Goal: Information Seeking & Learning: Check status

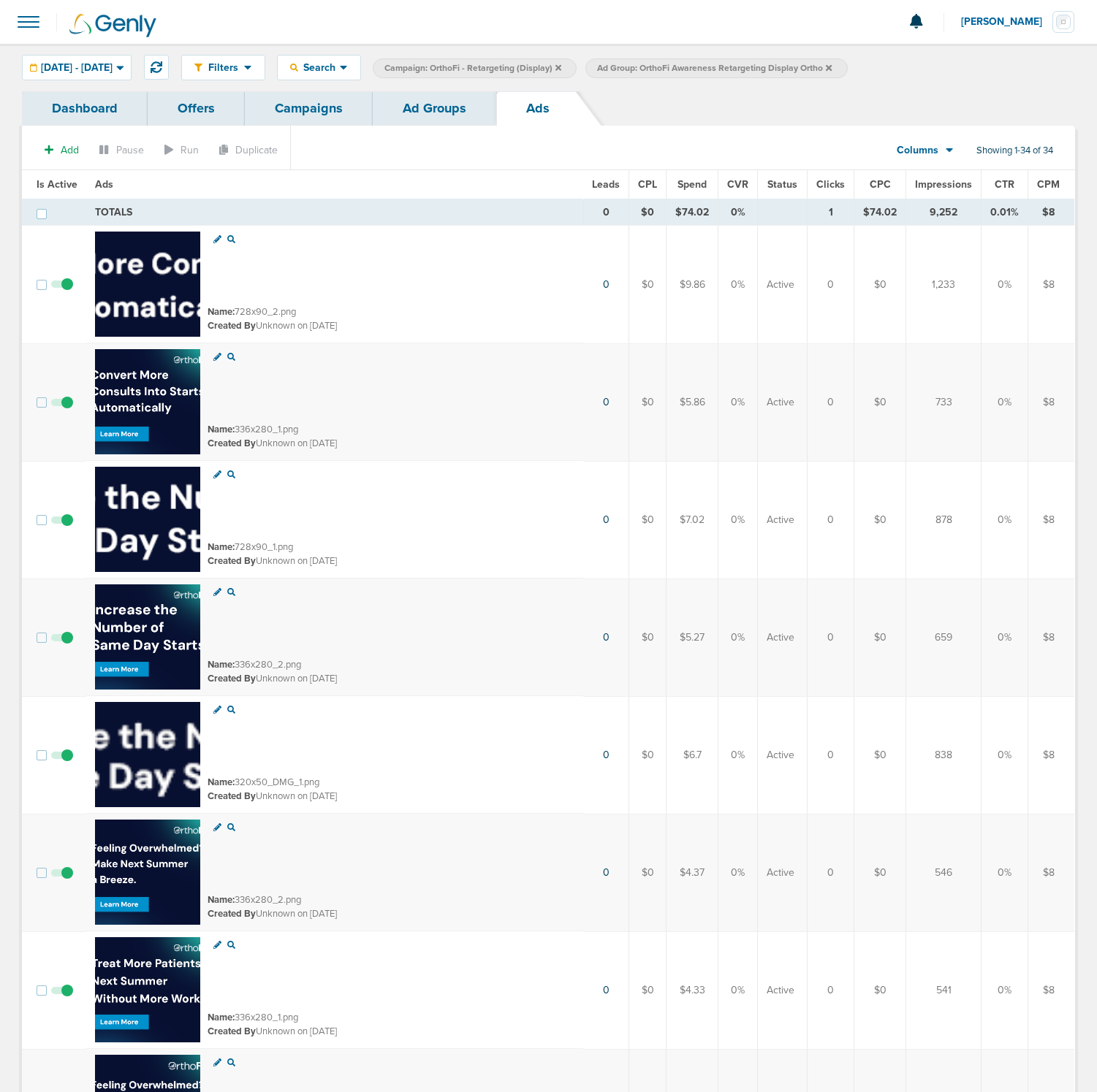
click at [84, 114] on link "Dashboard" at bounding box center [85, 109] width 126 height 35
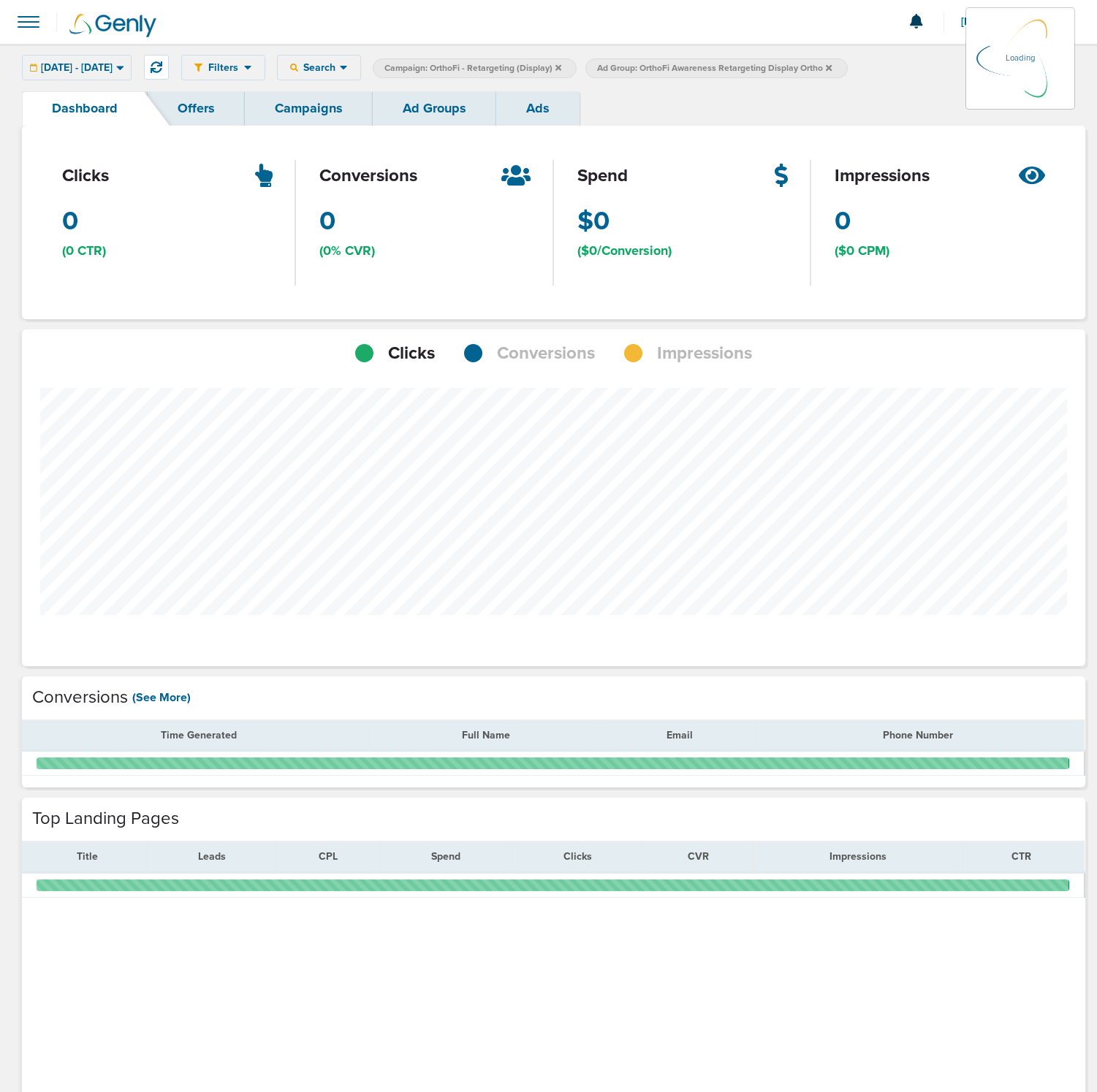
scroll to position [1031, 1053]
click at [132, 57] on div "[DATE] - [DATE] [DATE] [DATE] Last 7 Days Last 14 Days This Month Last Month Th…" at bounding box center [77, 68] width 110 height 26
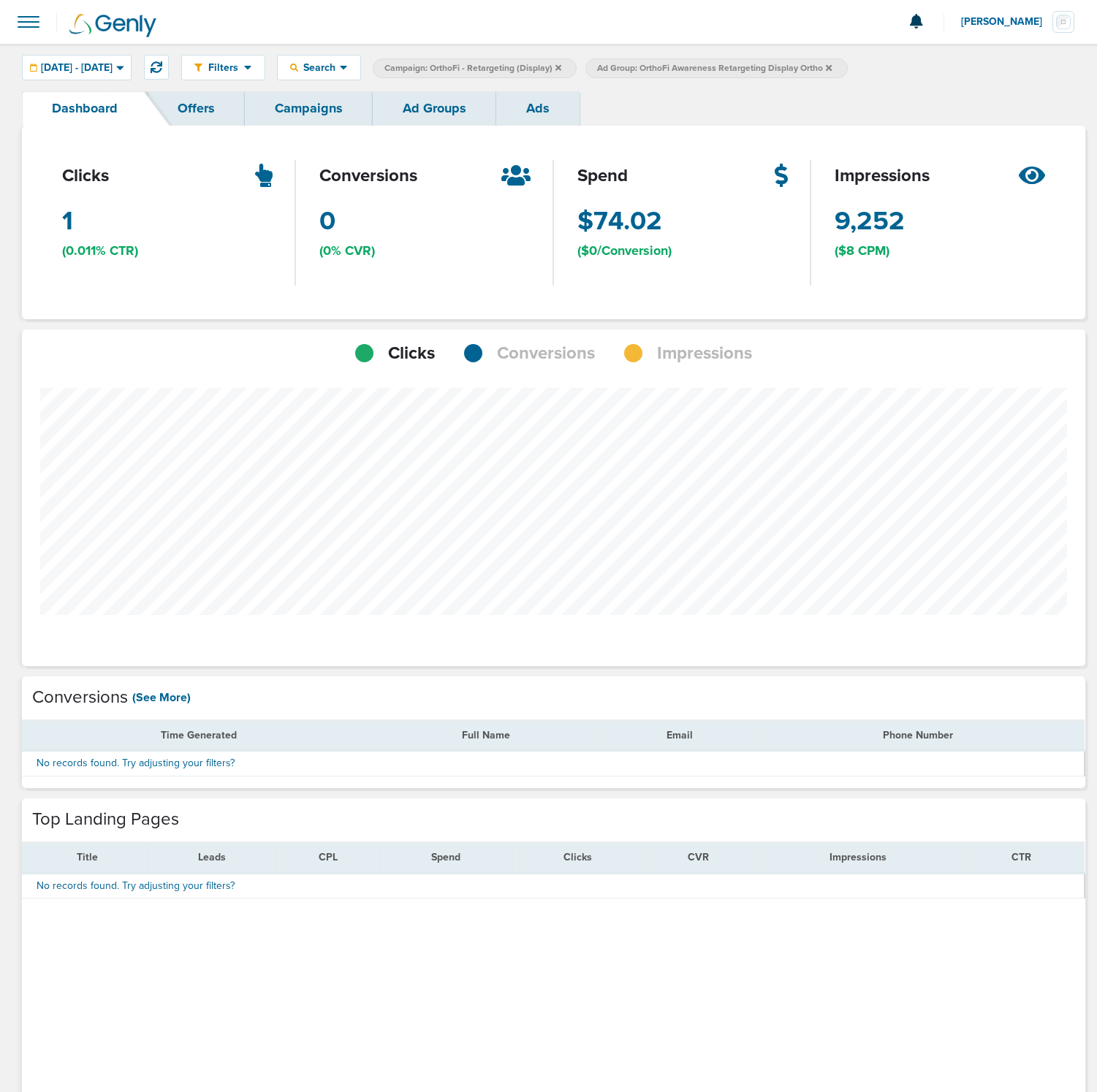
scroll to position [1032, 1053]
click at [576, 66] on label "Campaign: OrthoFi - Retargeting (Display)" at bounding box center [474, 68] width 204 height 20
click at [561, 69] on icon at bounding box center [558, 67] width 5 height 5
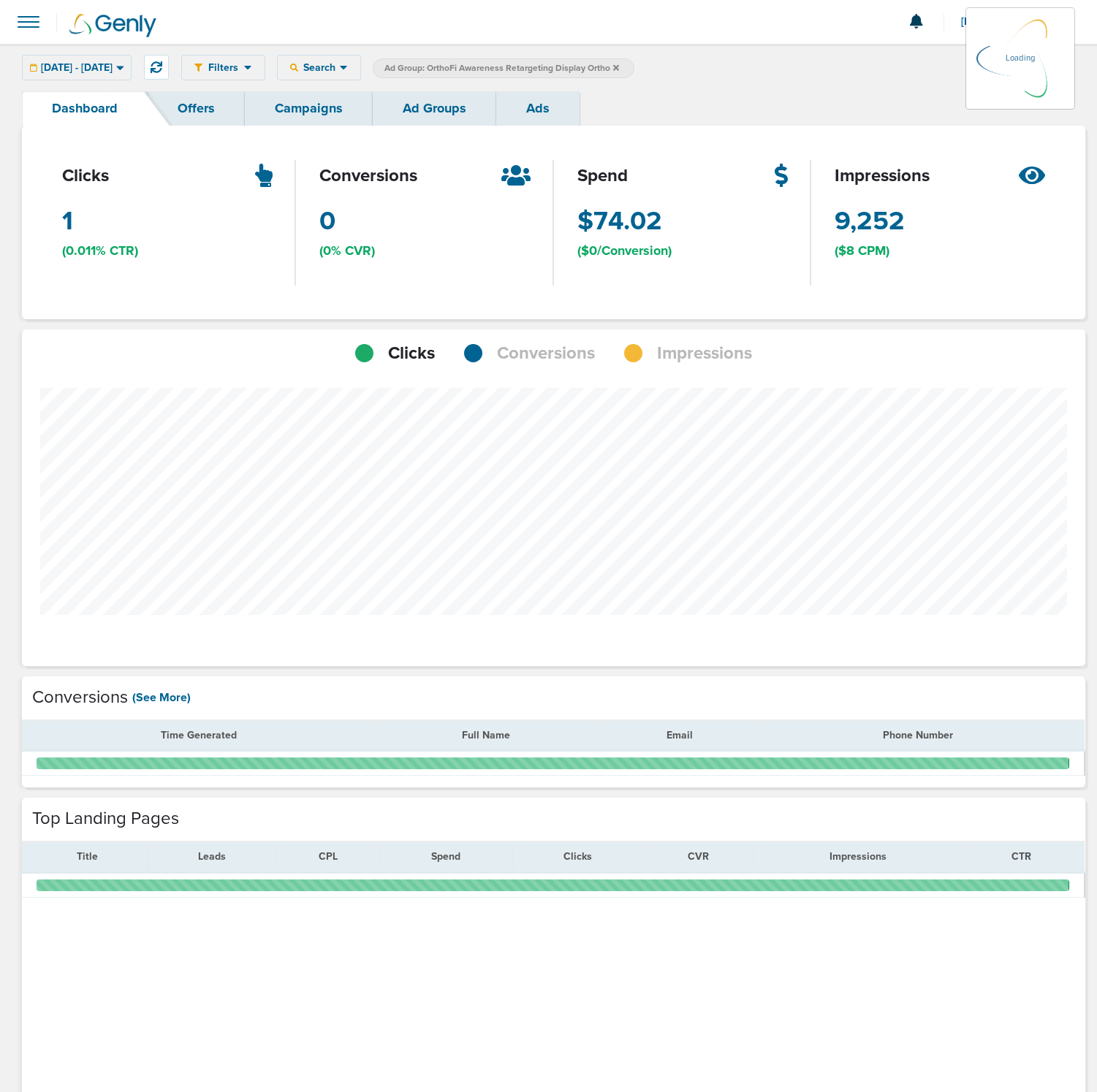
scroll to position [729423, 729691]
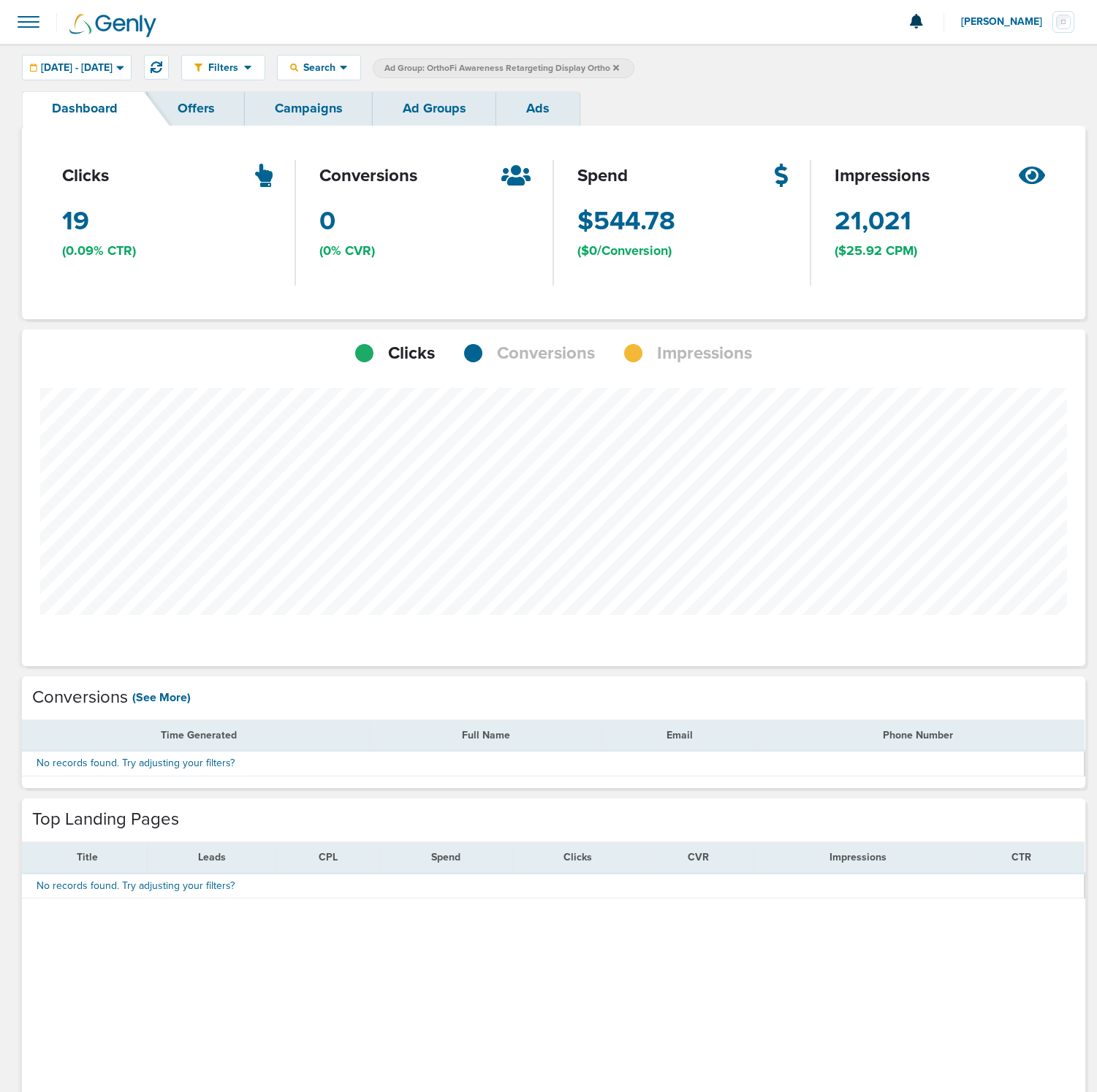
click at [619, 70] on icon at bounding box center [616, 68] width 5 height 9
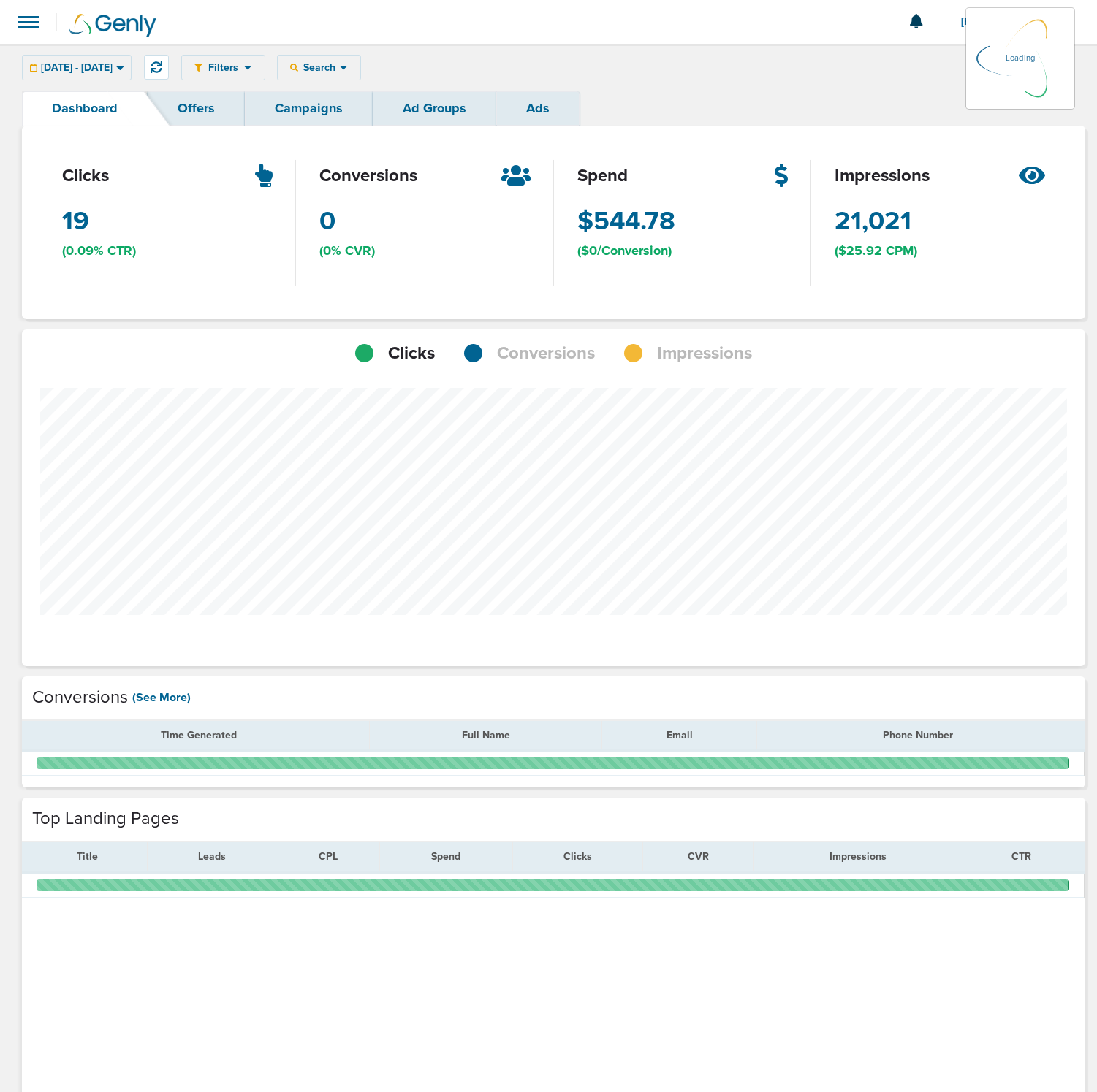
scroll to position [1032, 1053]
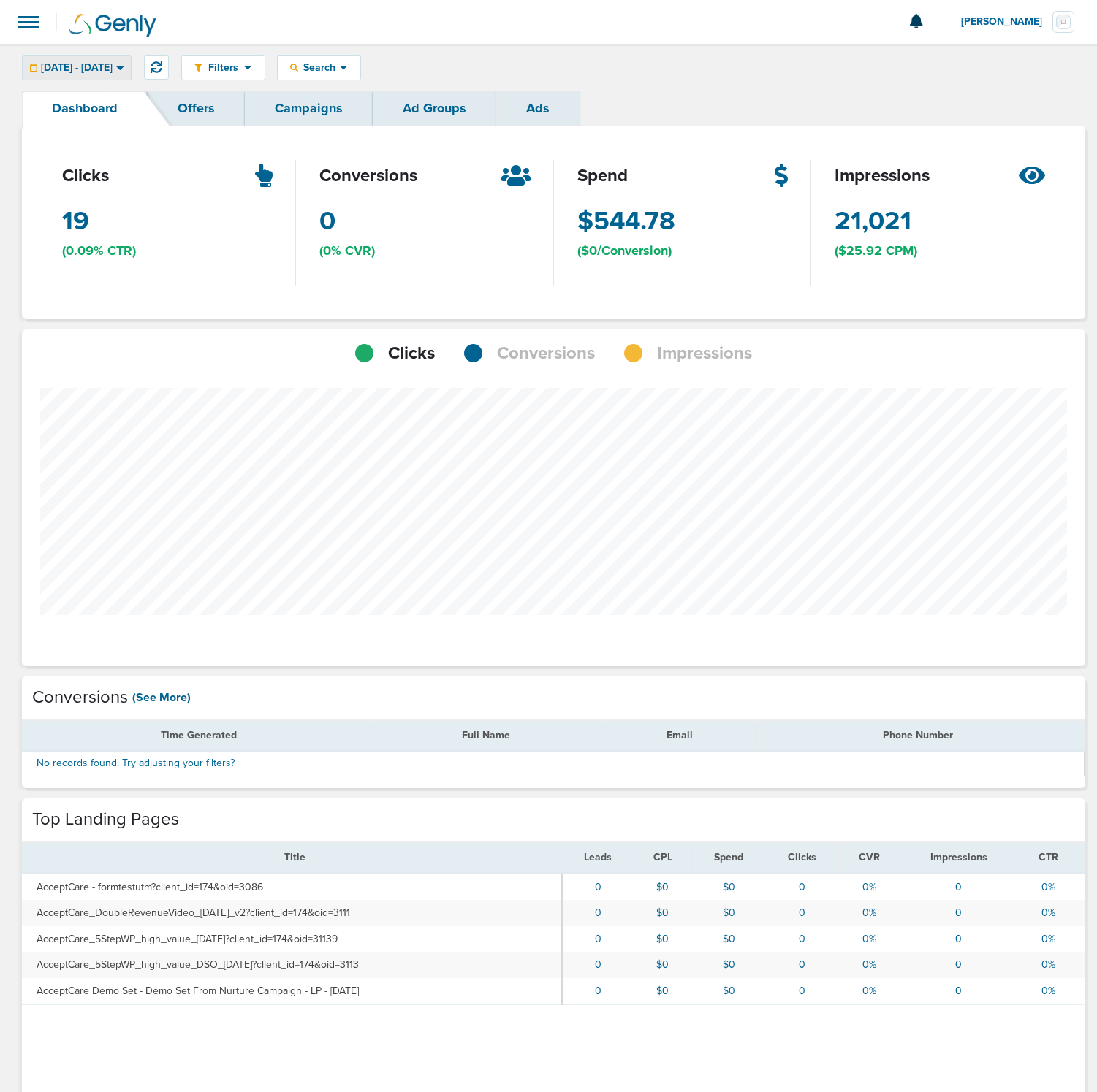
click at [81, 64] on span "[DATE] - [DATE]" at bounding box center [77, 68] width 71 height 10
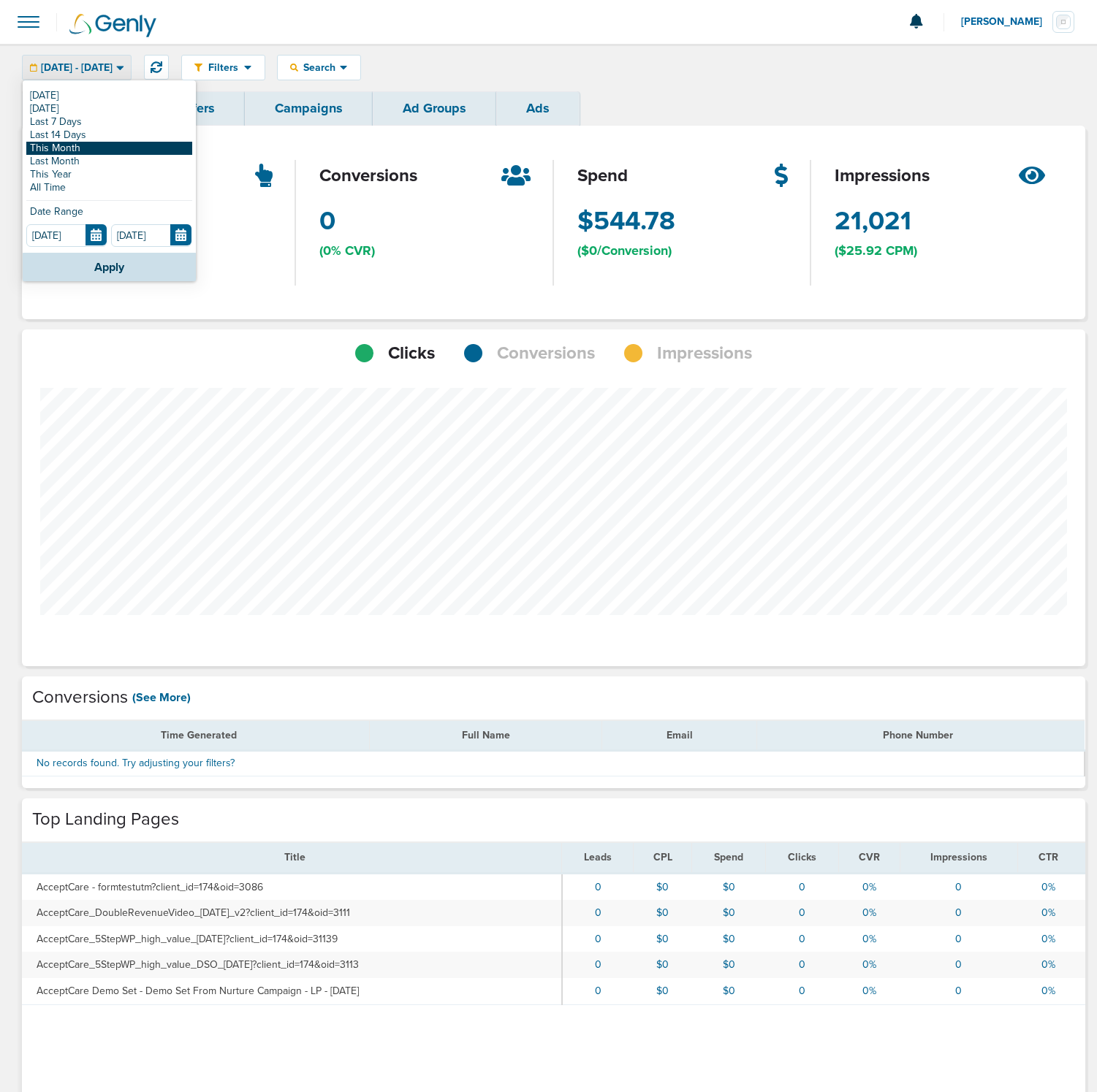
click at [125, 150] on link "This Month" at bounding box center [110, 148] width 166 height 13
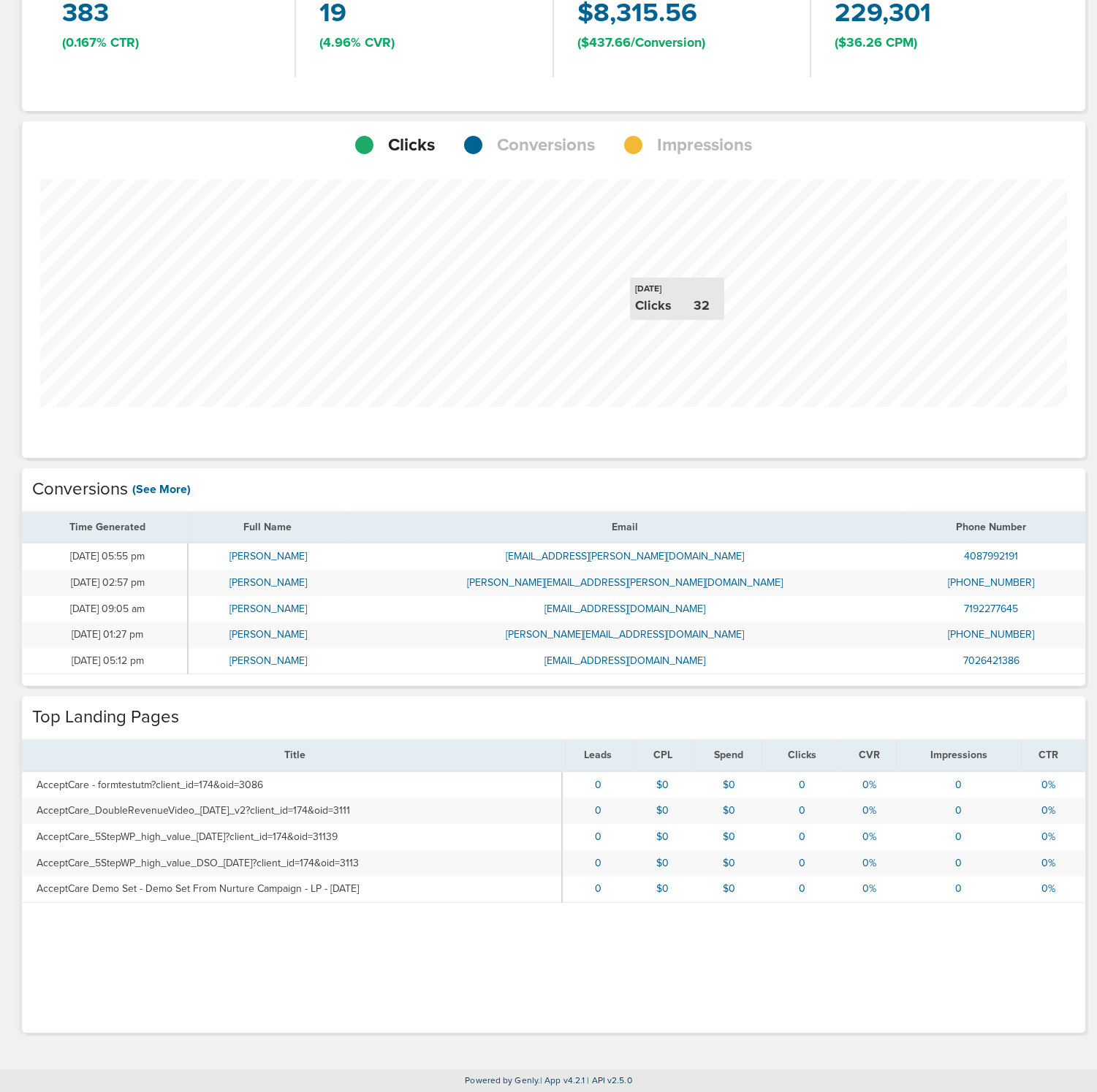
scroll to position [729317, 729691]
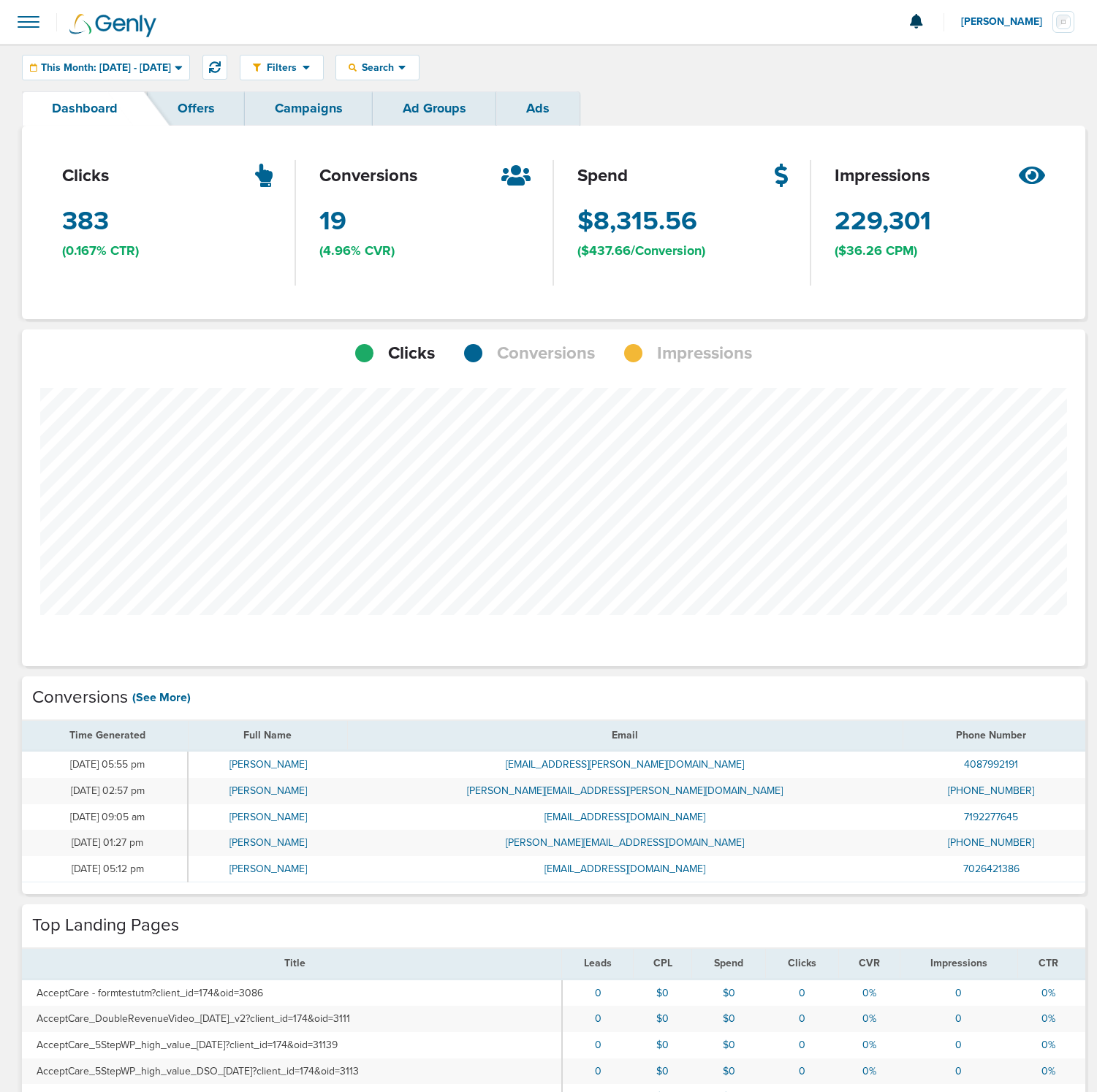
click at [518, 108] on link "Ads" at bounding box center [537, 109] width 83 height 35
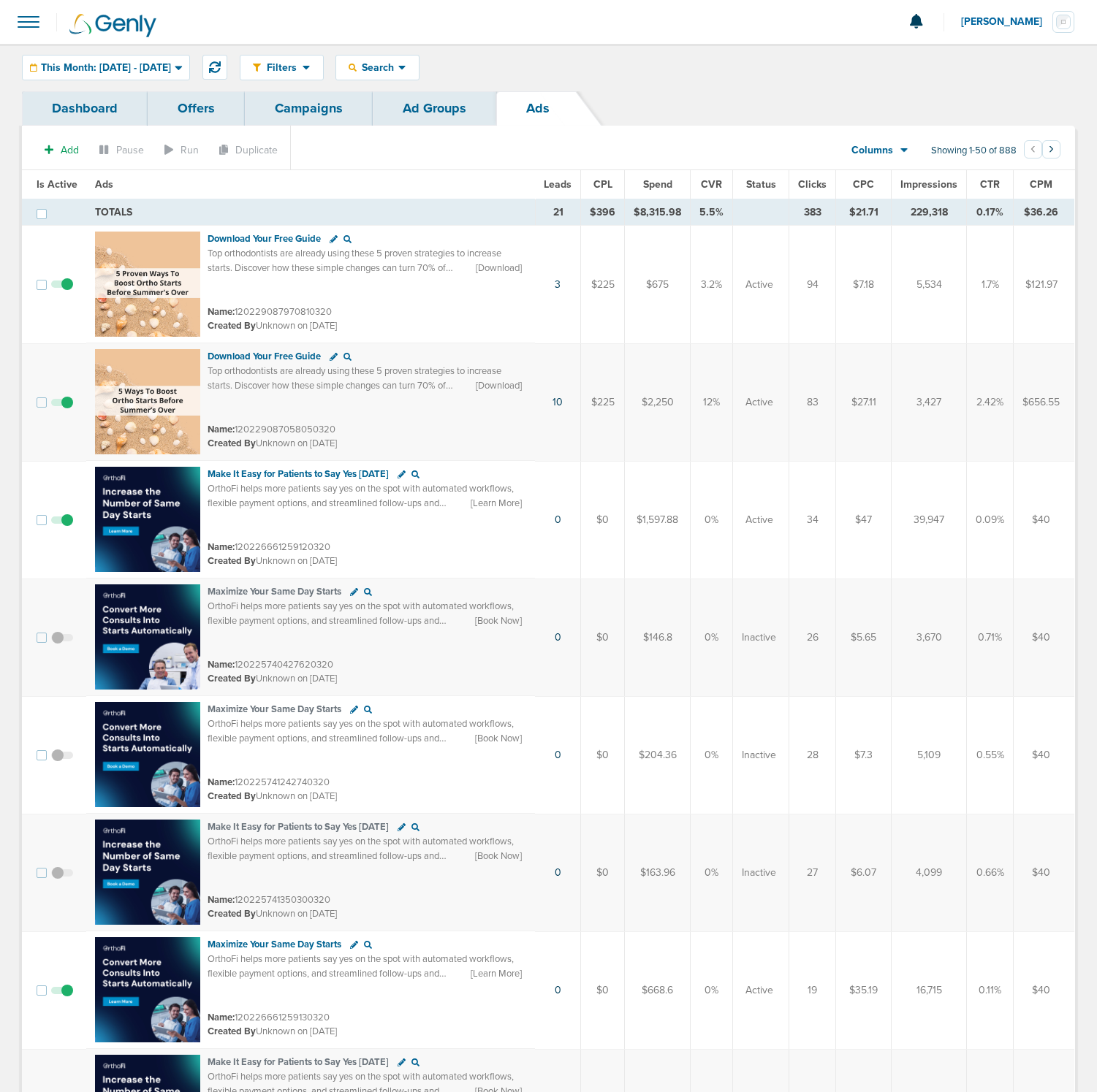
click at [470, 113] on link "Ad Groups" at bounding box center [434, 109] width 123 height 35
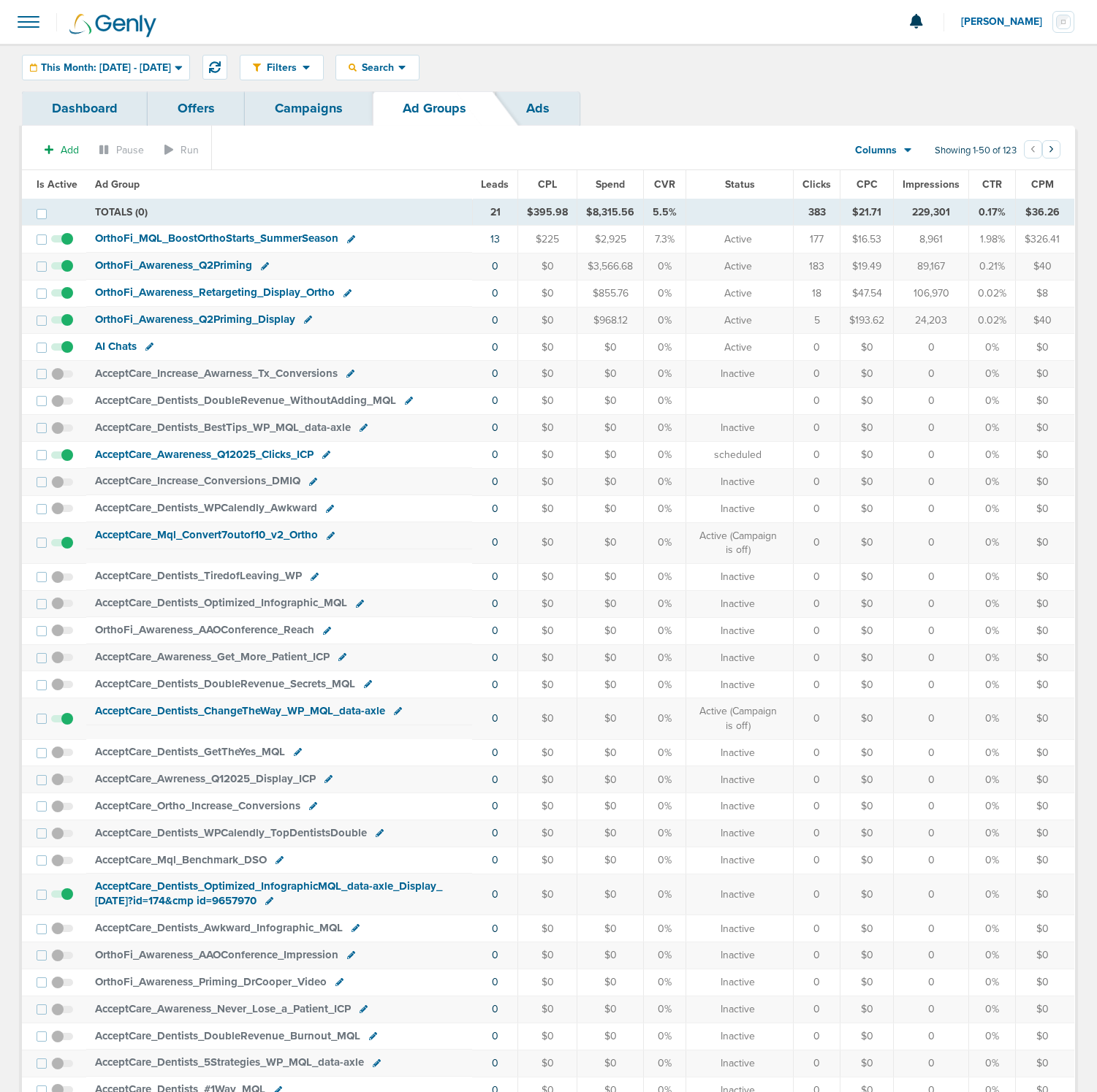
click at [91, 104] on link "Dashboard" at bounding box center [85, 109] width 126 height 35
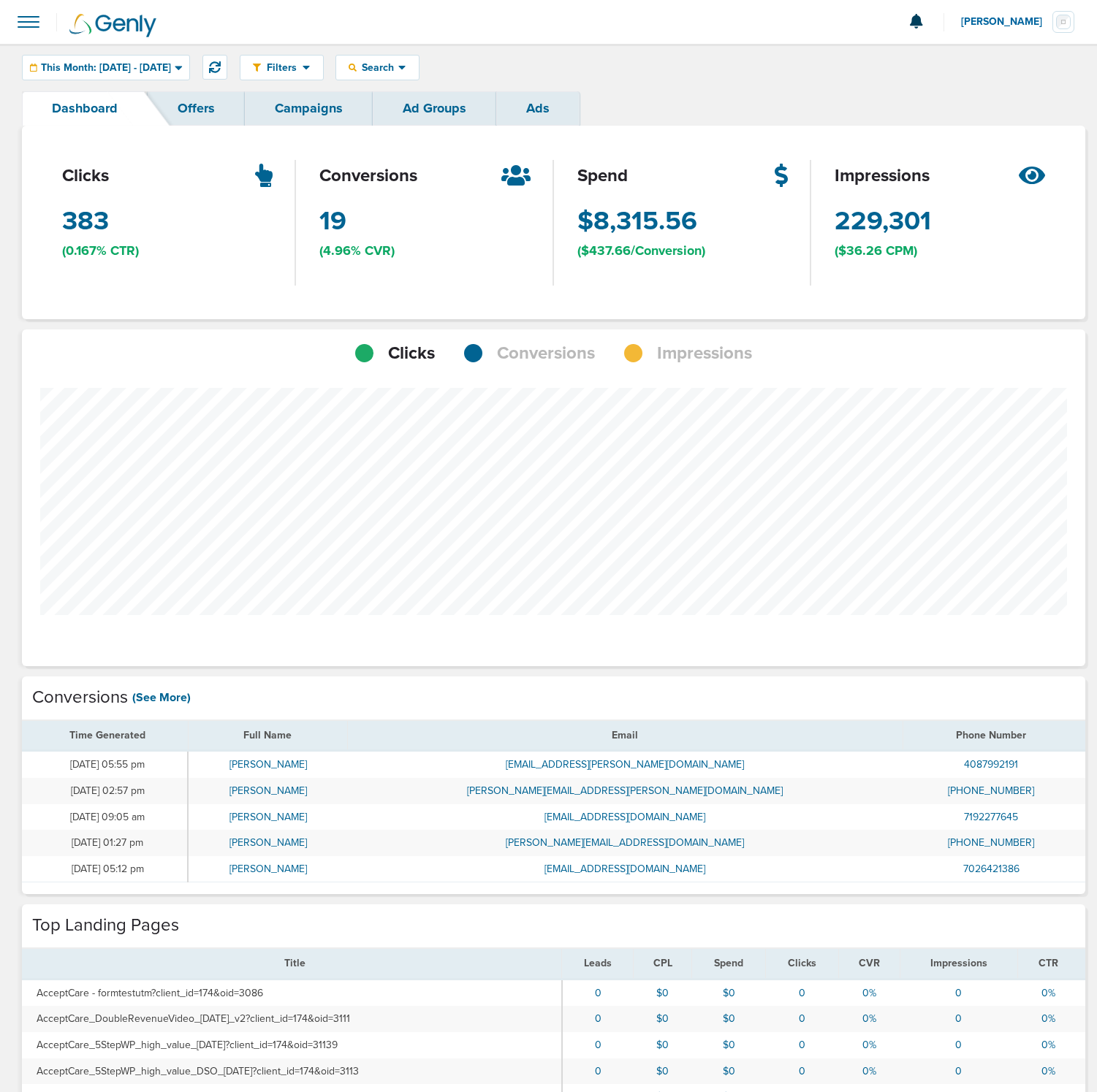
scroll to position [729317, 729691]
